Goal: Find specific page/section: Find specific page/section

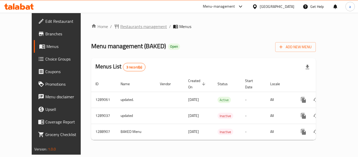
click at [123, 26] on span "Restaurants management" at bounding box center [143, 26] width 47 height 6
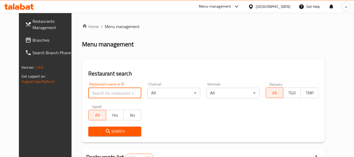
click at [102, 91] on input "search" at bounding box center [114, 93] width 53 height 10
paste input "697435"
type input "697435"
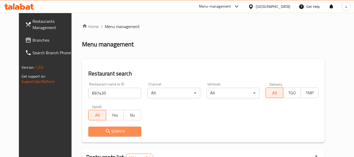
click at [105, 129] on icon "submit" at bounding box center [108, 131] width 6 height 6
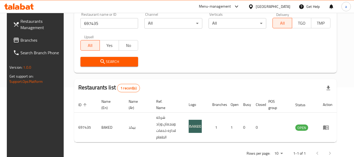
scroll to position [70, 0]
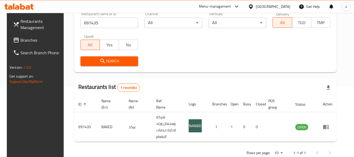
click at [253, 4] on icon at bounding box center [251, 6] width 4 height 4
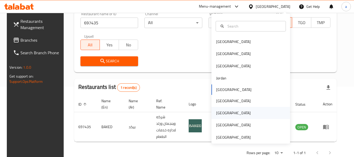
click at [231, 116] on div "[GEOGRAPHIC_DATA]" at bounding box center [250, 113] width 79 height 12
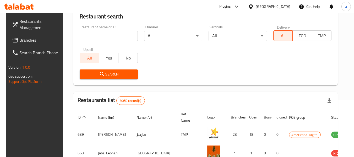
scroll to position [70, 0]
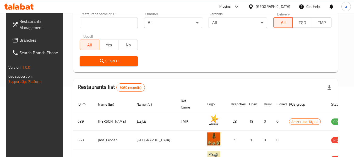
click at [33, 40] on span "Branches" at bounding box center [39, 40] width 41 height 6
